Goal: Transaction & Acquisition: Purchase product/service

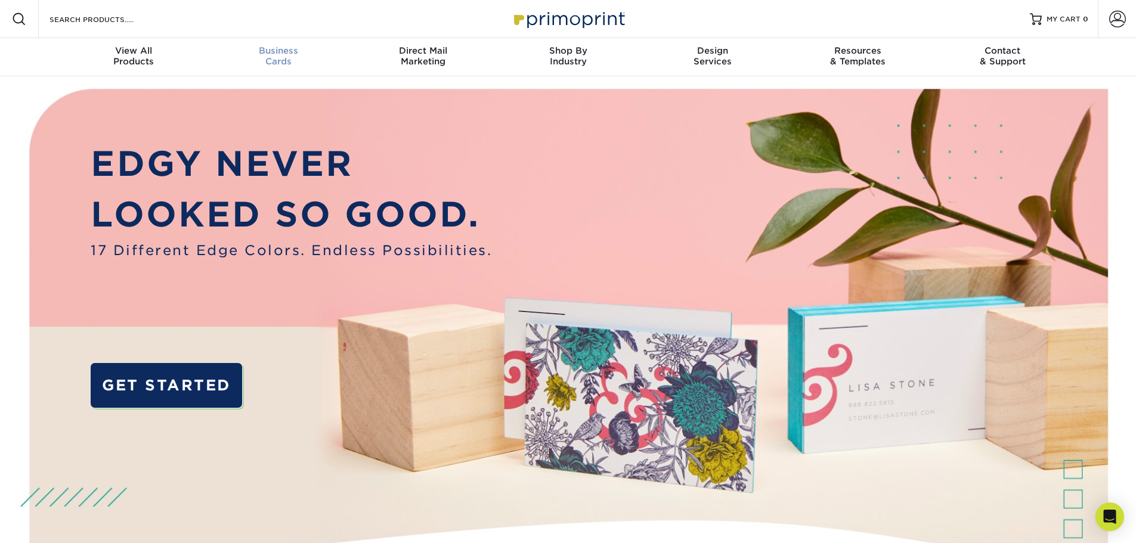
click at [269, 57] on div "Business Cards" at bounding box center [278, 55] width 145 height 21
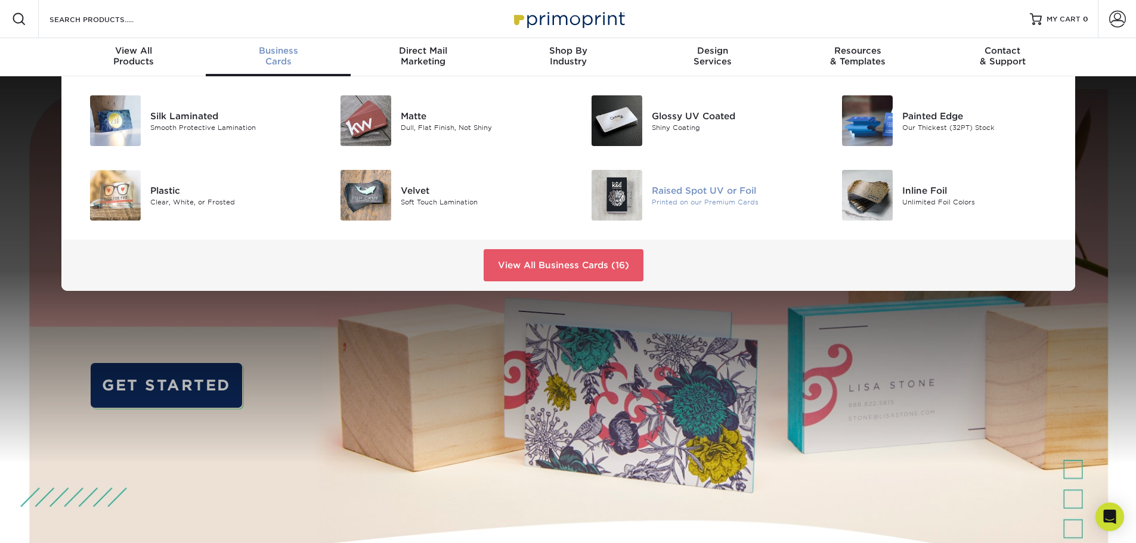
click at [718, 193] on div "Raised Spot UV or Foil" at bounding box center [731, 190] width 158 height 13
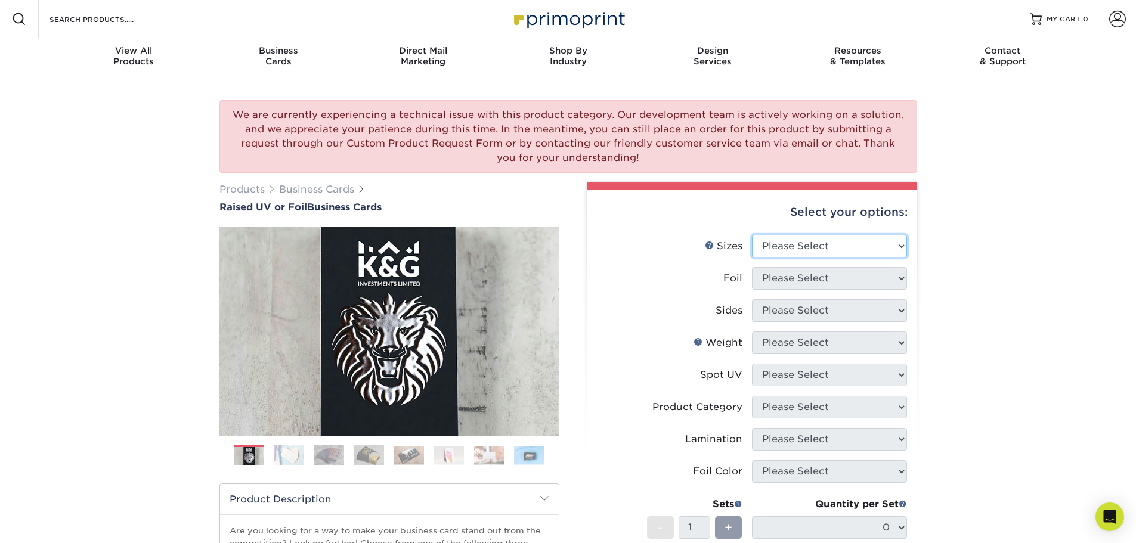
drag, startPoint x: 828, startPoint y: 241, endPoint x: 839, endPoint y: 239, distance: 10.9
click at [828, 241] on select "Please Select 2" x 3.5" - Standard" at bounding box center [829, 246] width 155 height 23
select select "2.00x3.50"
click at [752, 235] on select "Please Select 2" x 3.5" - Standard" at bounding box center [829, 246] width 155 height 23
click at [857, 283] on select "Please Select No Yes" at bounding box center [829, 278] width 155 height 23
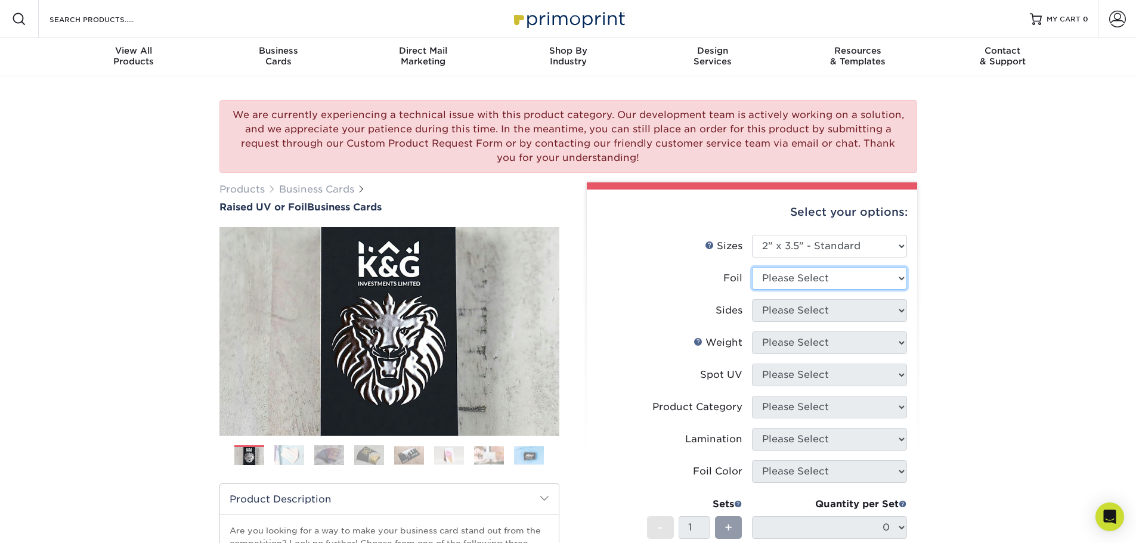
select select "0"
click at [752, 267] on select "Please Select No Yes" at bounding box center [829, 278] width 155 height 23
click at [845, 308] on select "Please Select Print Both Sides Print Front Only" at bounding box center [829, 310] width 155 height 23
select select "13abbda7-1d64-4f25-8bb2-c179b224825d"
click at [752, 299] on select "Please Select Print Both Sides Print Front Only" at bounding box center [829, 310] width 155 height 23
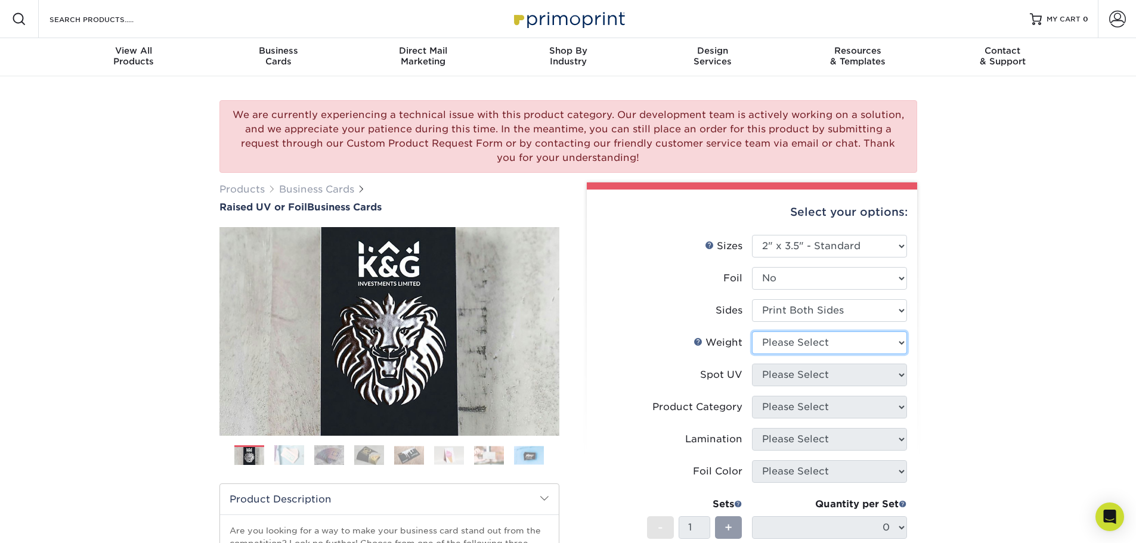
click at [845, 346] on select "Please Select 16PT" at bounding box center [829, 342] width 155 height 23
select select "16PT"
click at [752, 331] on select "Please Select 16PT" at bounding box center [829, 342] width 155 height 23
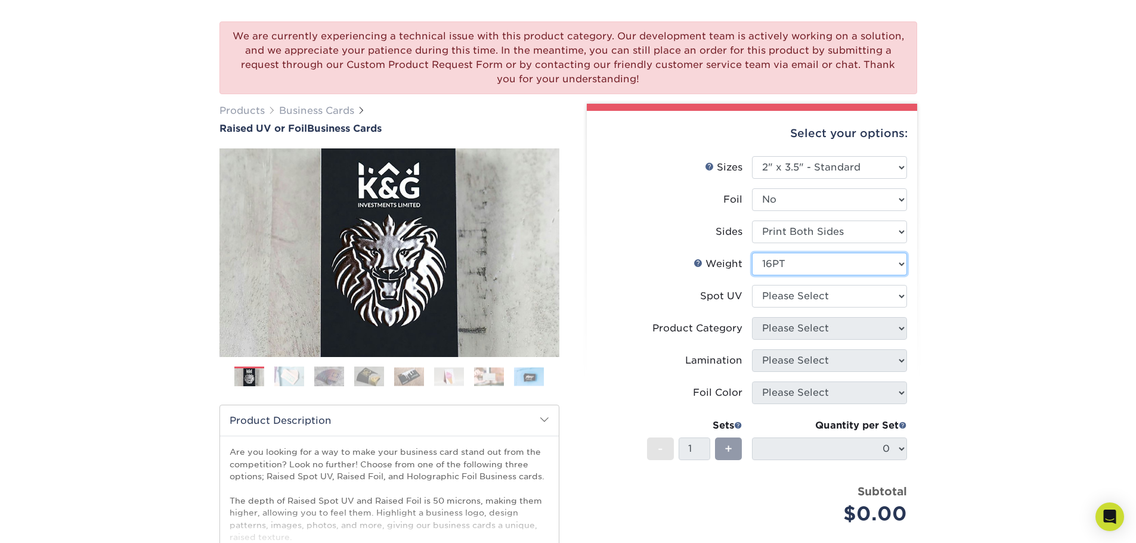
scroll to position [119, 0]
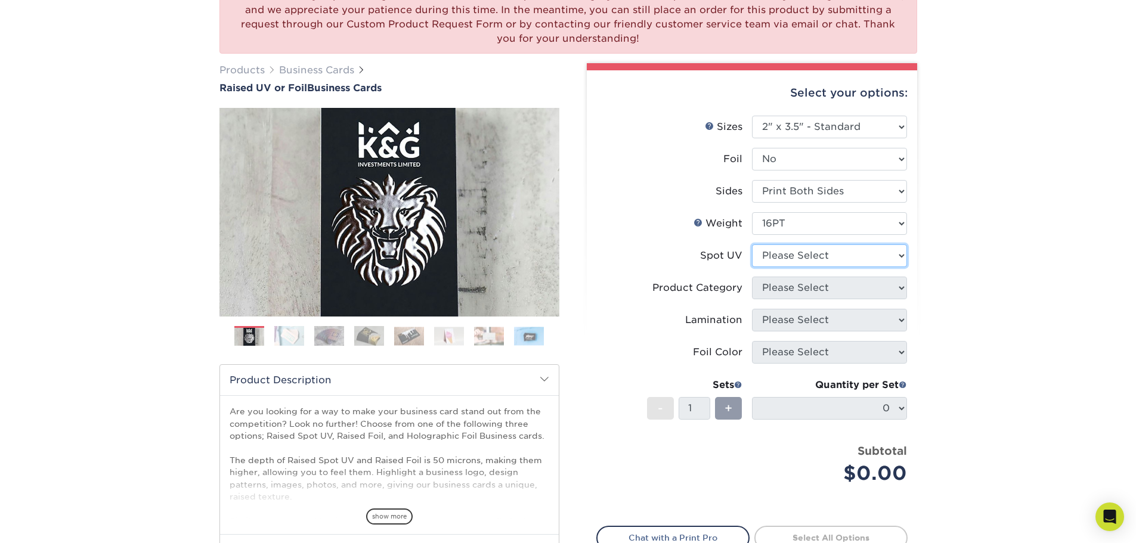
click at [824, 259] on select "Please Select No Spot UV Front Only" at bounding box center [829, 255] width 155 height 23
select select "1"
click at [752, 244] on select "Please Select No Spot UV Front Only" at bounding box center [829, 255] width 155 height 23
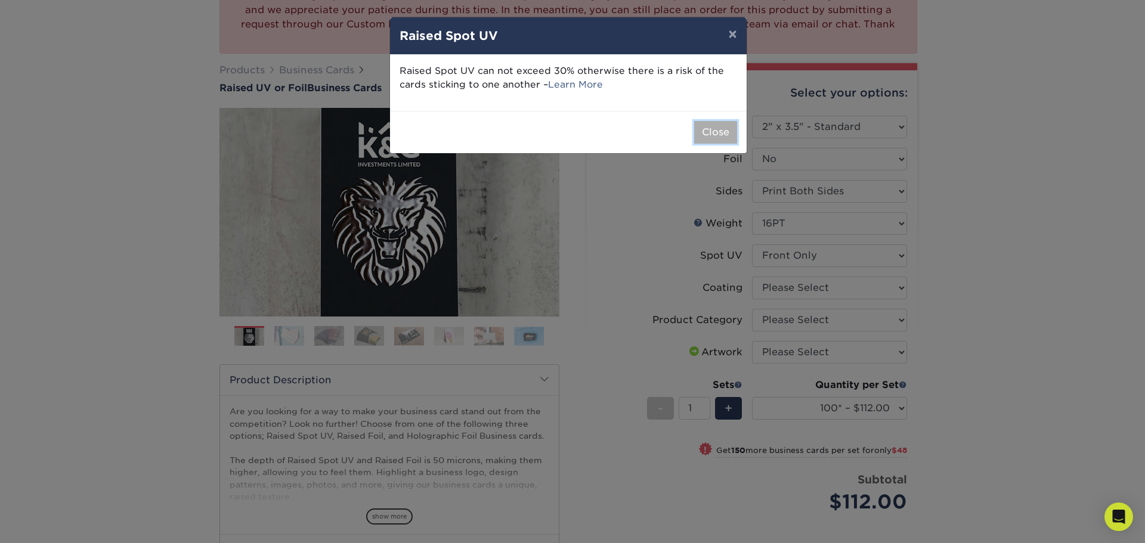
click at [711, 132] on button "Close" at bounding box center [715, 132] width 43 height 23
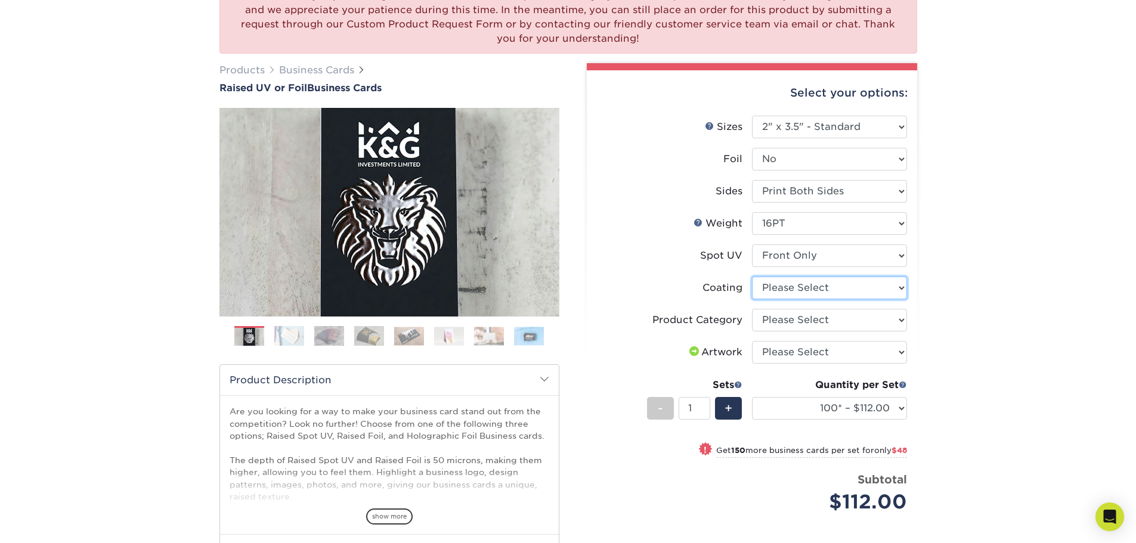
click at [830, 289] on select at bounding box center [829, 288] width 155 height 23
select select "3e7618de-abca-4bda-9f97-8b9129e913d8"
click at [752, 277] on select at bounding box center [829, 288] width 155 height 23
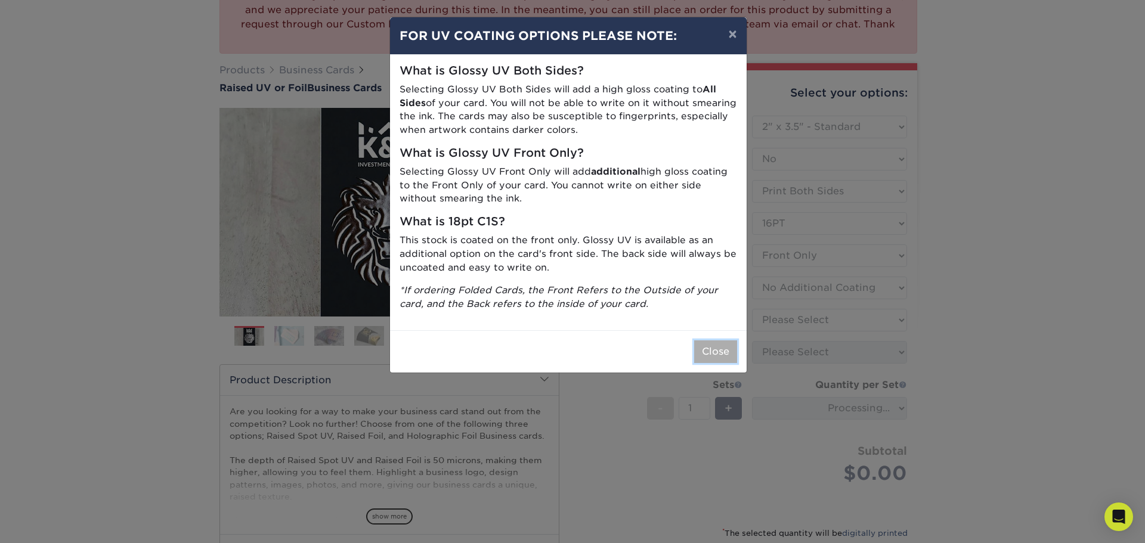
click at [724, 353] on button "Close" at bounding box center [715, 351] width 43 height 23
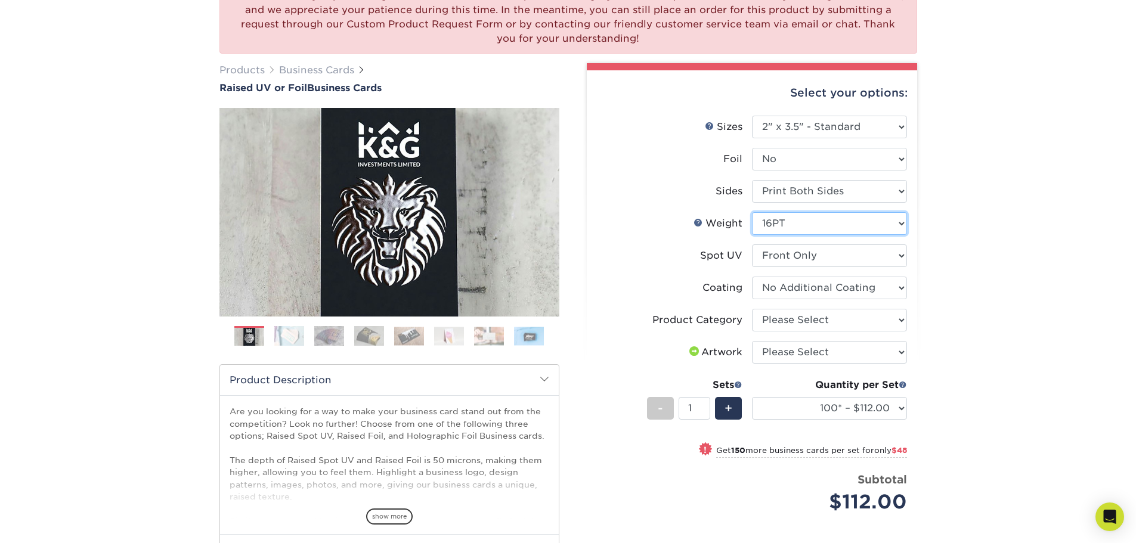
click at [822, 222] on select "Please Select 16PT" at bounding box center [829, 223] width 155 height 23
click at [836, 323] on select "Please Select Business Cards" at bounding box center [829, 320] width 155 height 23
select select "3b5148f1-0588-4f88-a218-97bcfdce65c1"
click at [752, 309] on select "Please Select Business Cards" at bounding box center [829, 320] width 155 height 23
click at [853, 356] on select "Please Select I will upload files I need a design - $100" at bounding box center [829, 352] width 155 height 23
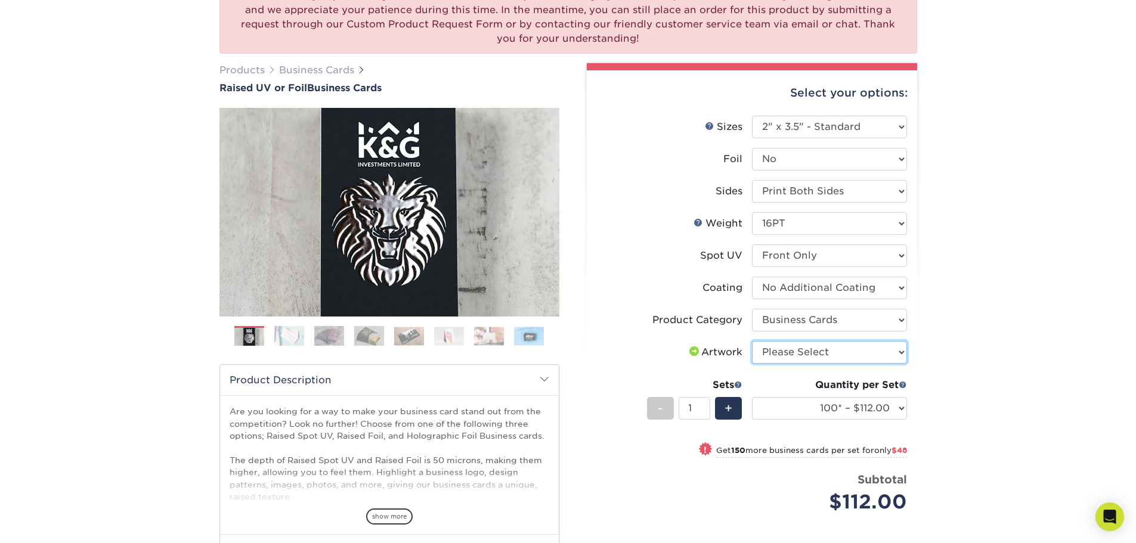
select select "upload"
click at [752, 341] on select "Please Select I will upload files I need a design - $100" at bounding box center [829, 352] width 155 height 23
click at [819, 221] on select "Please Select 16PT" at bounding box center [829, 223] width 155 height 23
click at [699, 220] on link "Weight Help" at bounding box center [698, 223] width 10 height 10
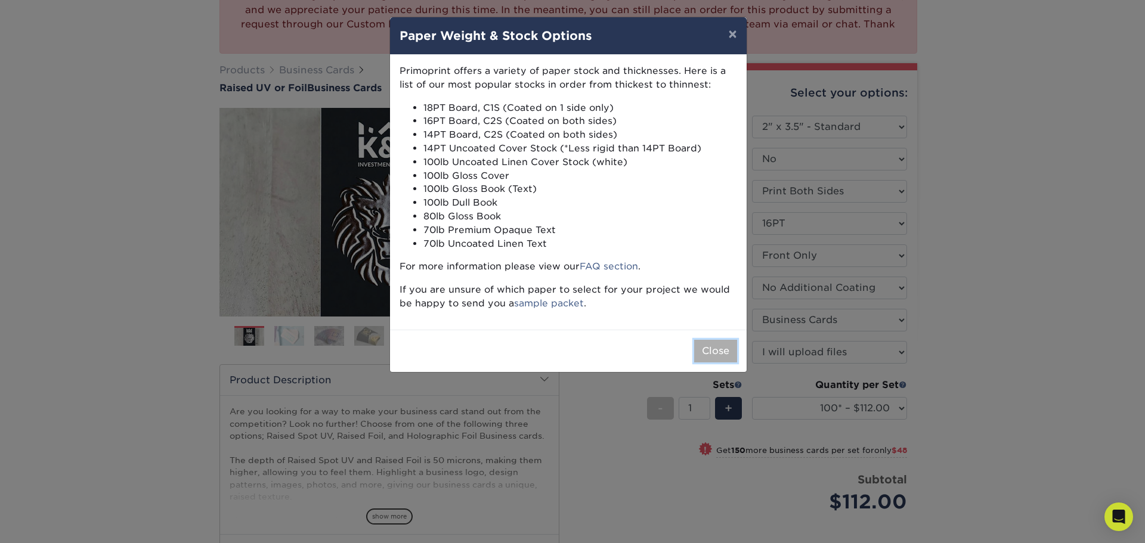
click at [712, 355] on button "Close" at bounding box center [715, 351] width 43 height 23
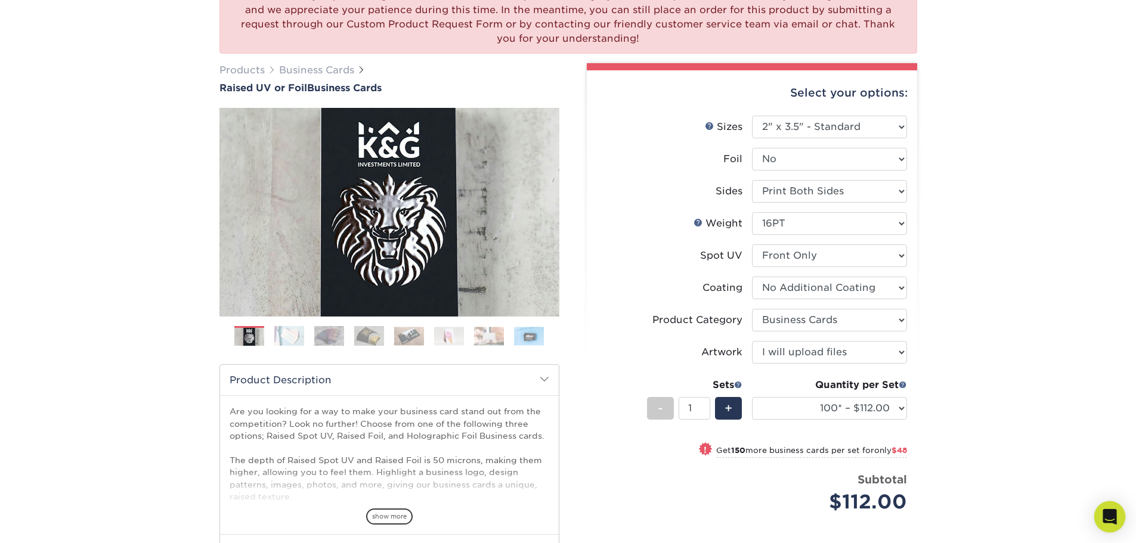
click at [1102, 510] on div "Open Intercom Messenger" at bounding box center [1110, 517] width 32 height 32
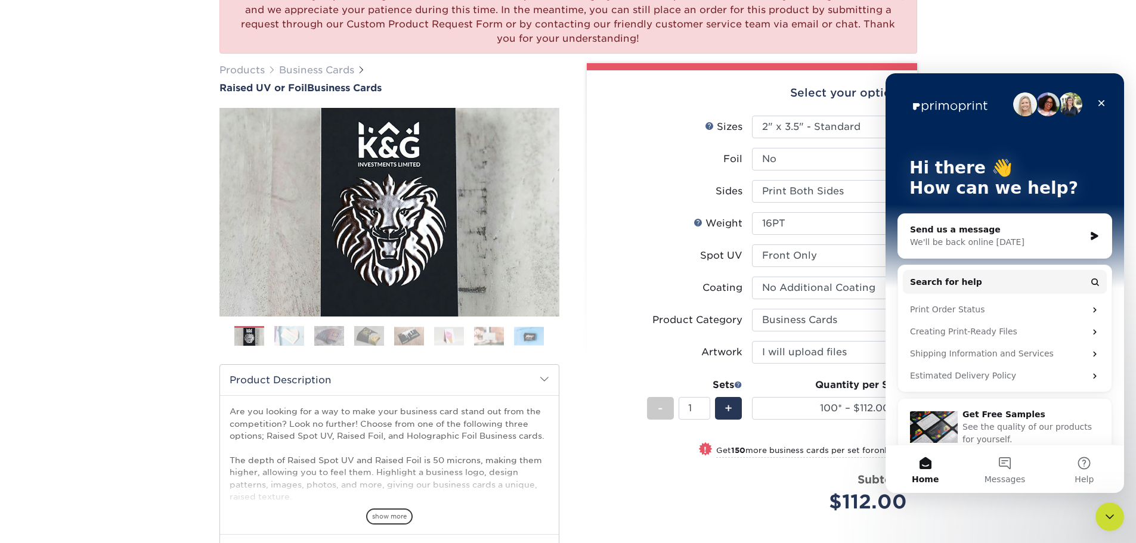
scroll to position [0, 0]
click at [634, 349] on label "Artwork" at bounding box center [674, 352] width 155 height 23
click at [641, 175] on li "Foil Please Select No Yes" at bounding box center [752, 164] width 310 height 32
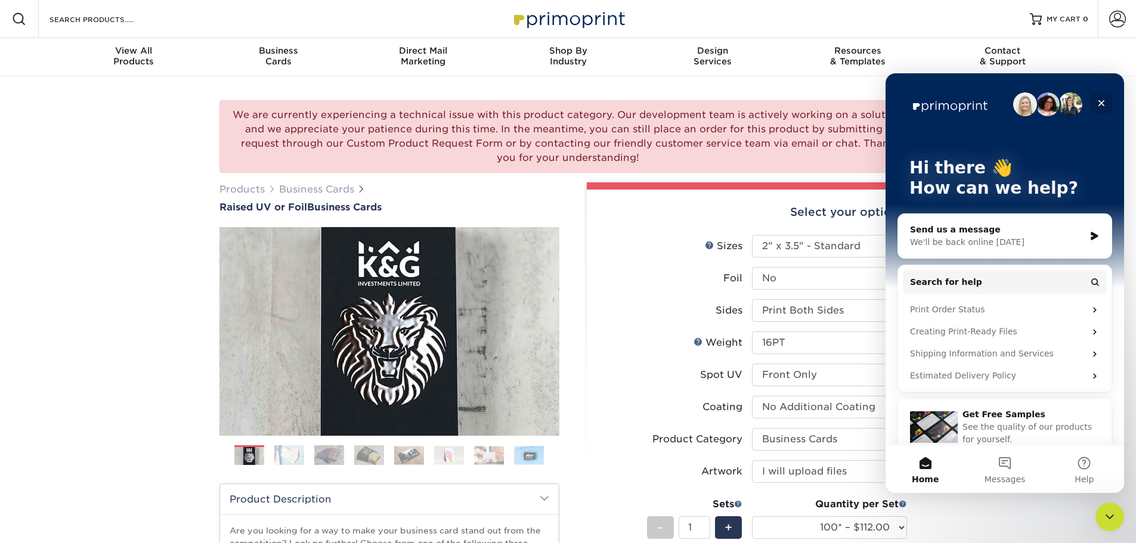
click at [1105, 98] on div "Close" at bounding box center [1100, 102] width 21 height 21
